Goal: Transaction & Acquisition: Obtain resource

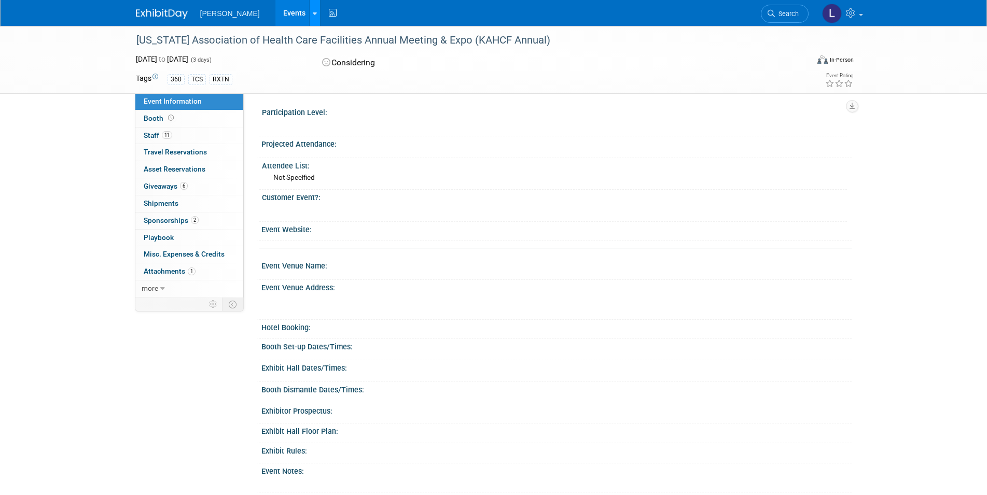
click at [313, 13] on icon at bounding box center [315, 13] width 4 height 7
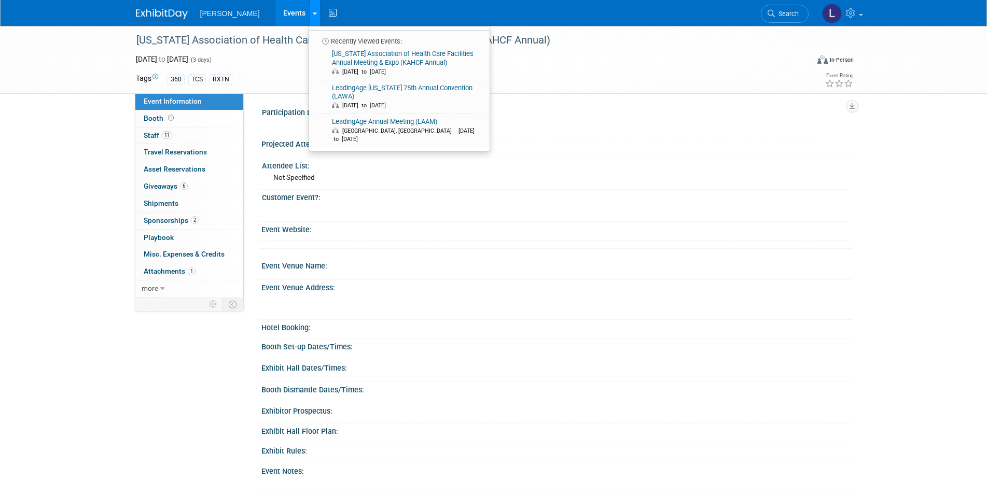
click at [313, 13] on icon at bounding box center [315, 13] width 4 height 7
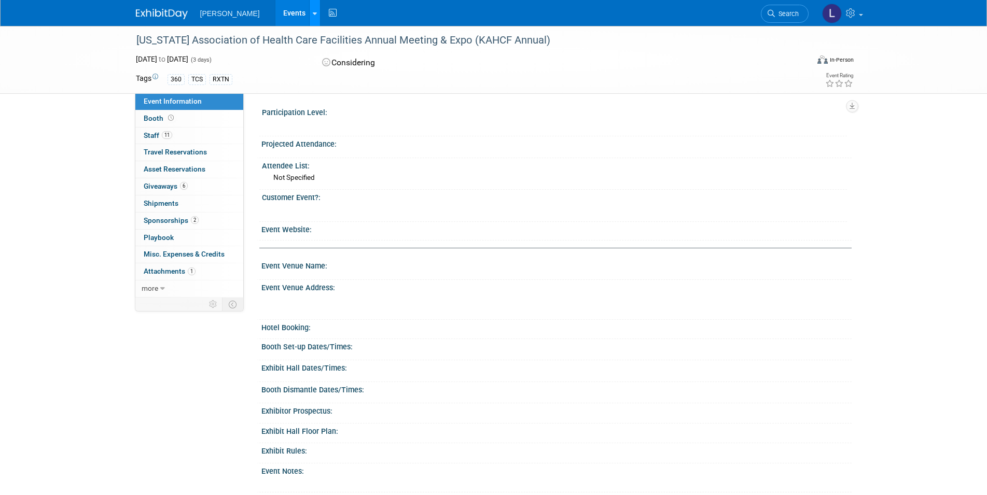
click at [309, 13] on link at bounding box center [314, 13] width 11 height 26
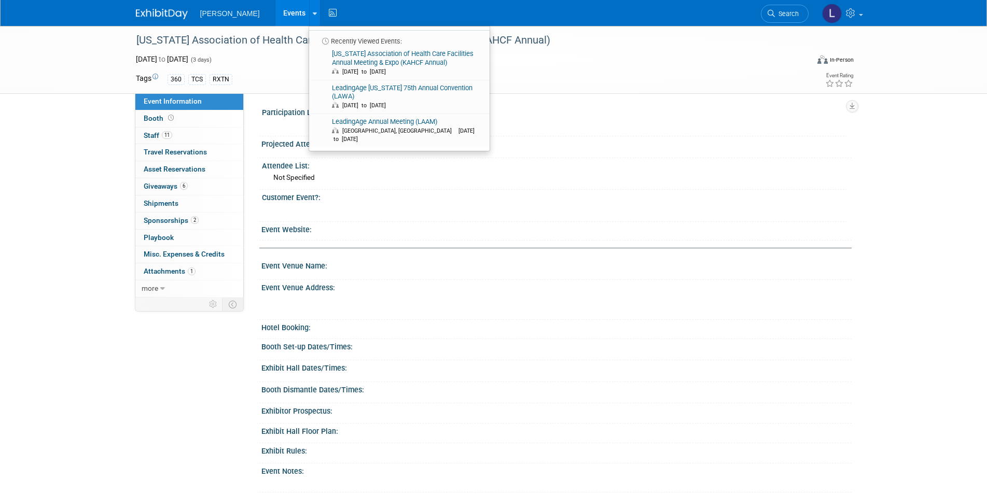
click at [275, 8] on link "Events" at bounding box center [294, 13] width 38 height 26
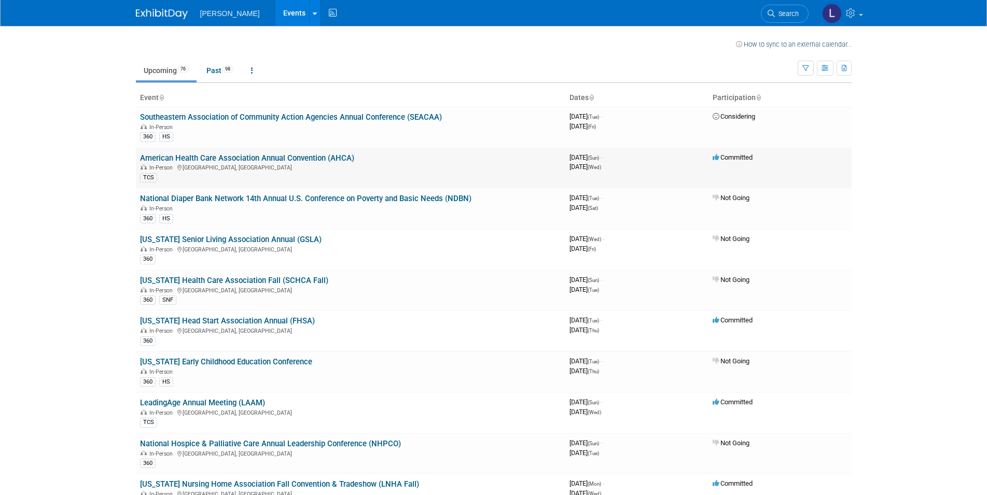
click at [223, 162] on link "American Health Care Association Annual Convention (AHCA)" at bounding box center [247, 158] width 214 height 9
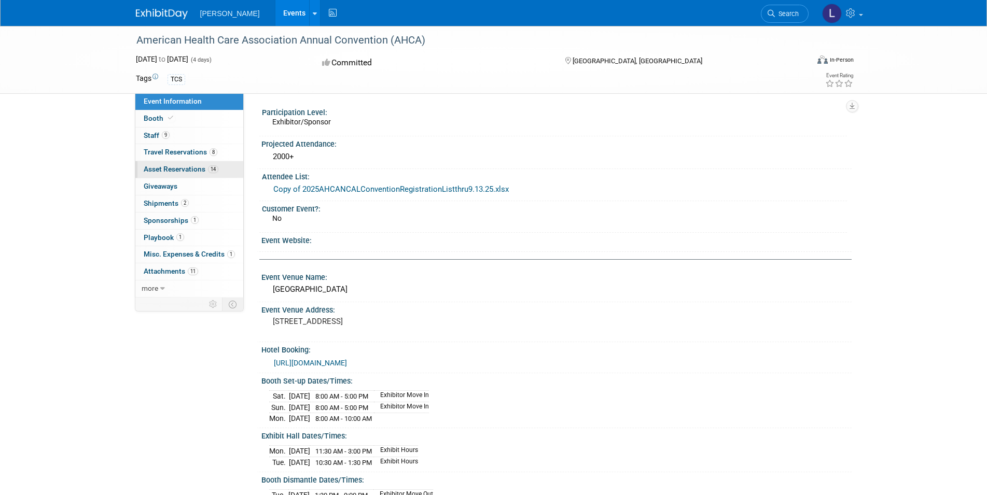
click at [161, 165] on link "14 Asset Reservations 14" at bounding box center [189, 169] width 108 height 17
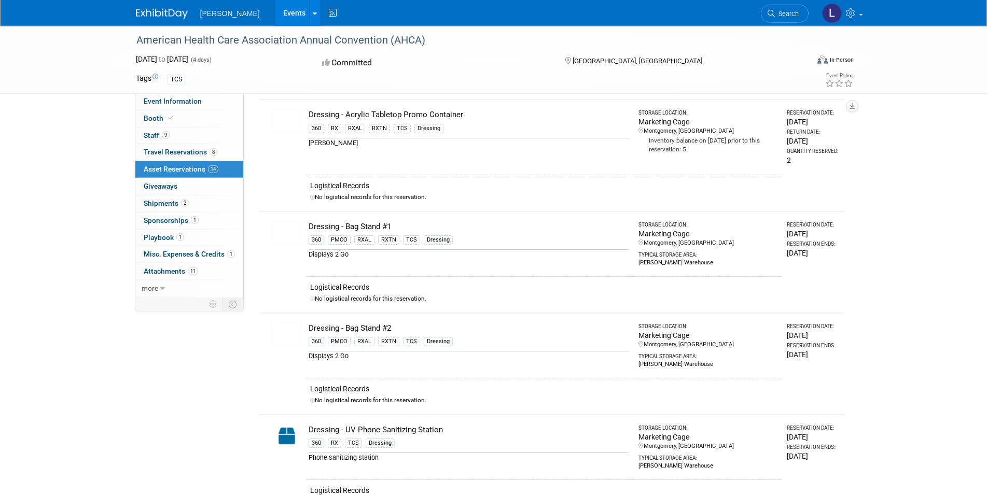
scroll to position [159, 0]
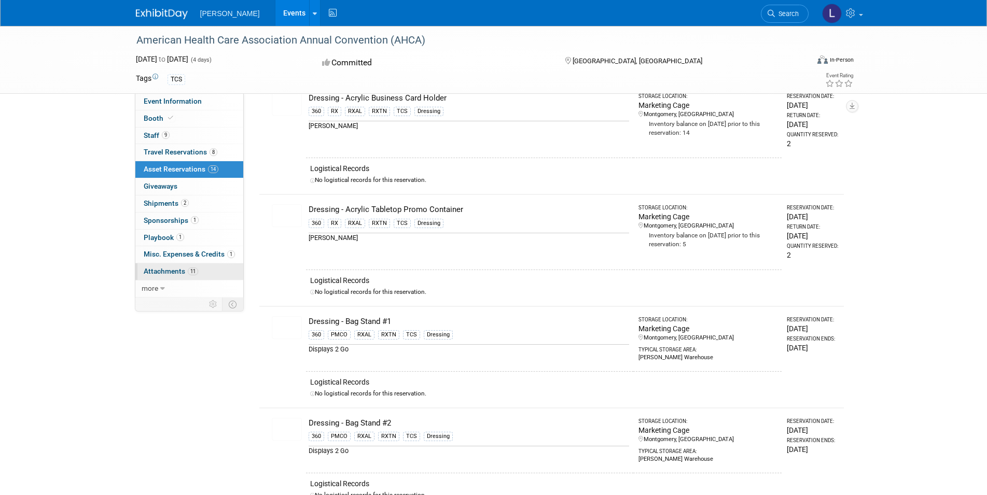
click at [162, 271] on span "Attachments 11" at bounding box center [171, 271] width 54 height 8
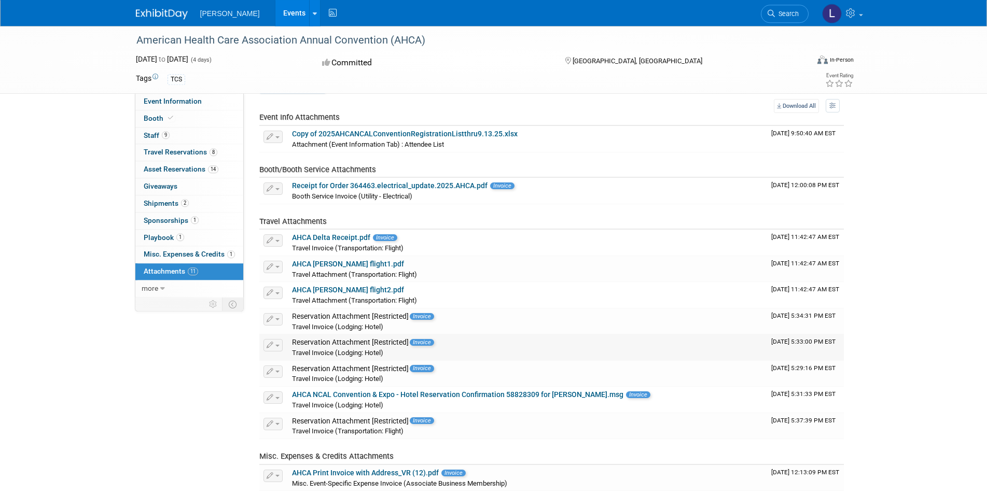
scroll to position [0, 0]
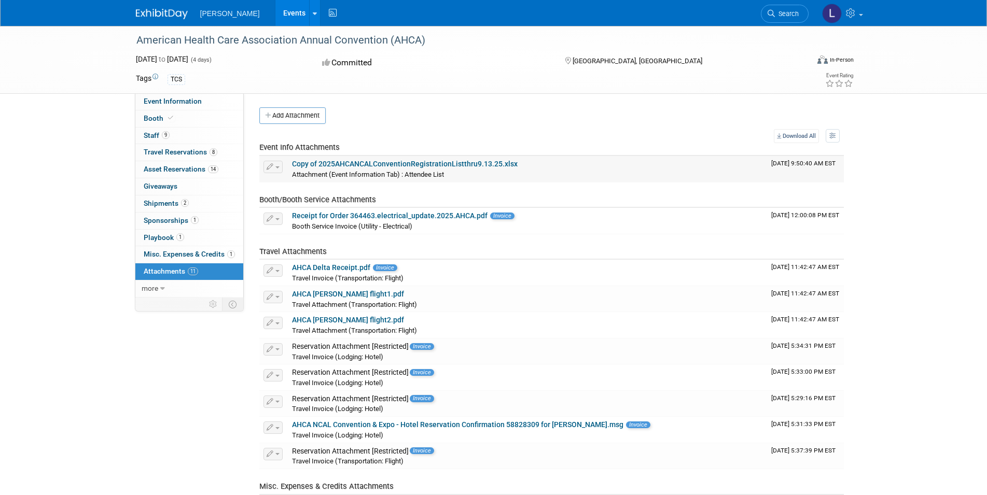
click at [336, 165] on link "Copy of 2025AHCANCALConventionRegistrationListthru9.13.25.xlsx" at bounding box center [405, 164] width 226 height 8
